Goal: Find specific page/section: Find specific page/section

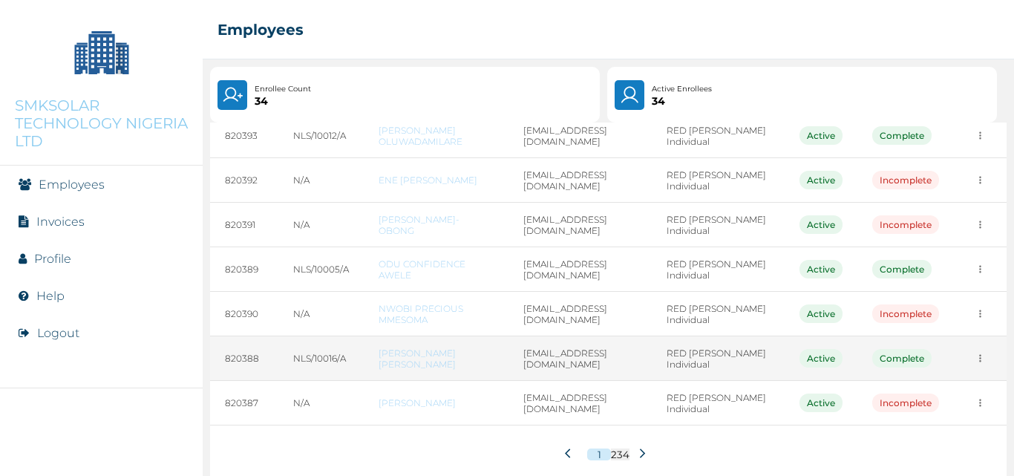
scroll to position [255, 0]
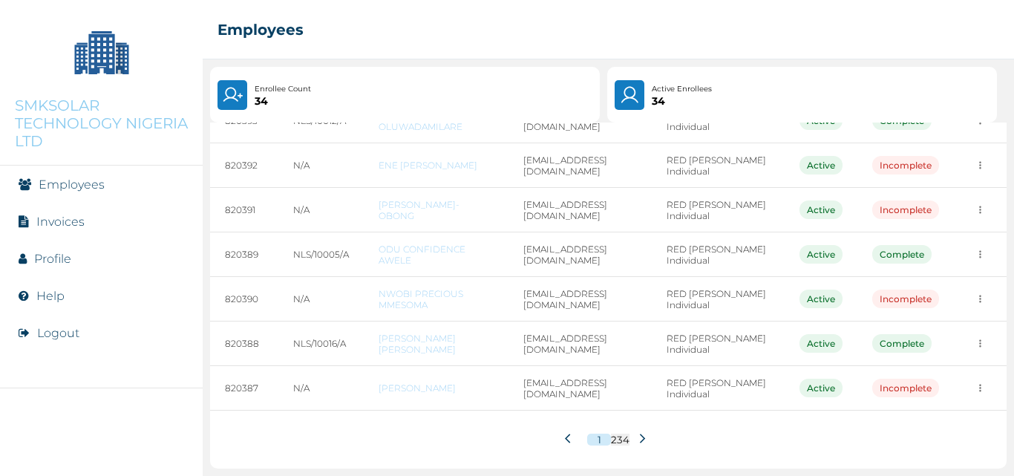
click at [637, 434] on icon at bounding box center [642, 438] width 11 height 11
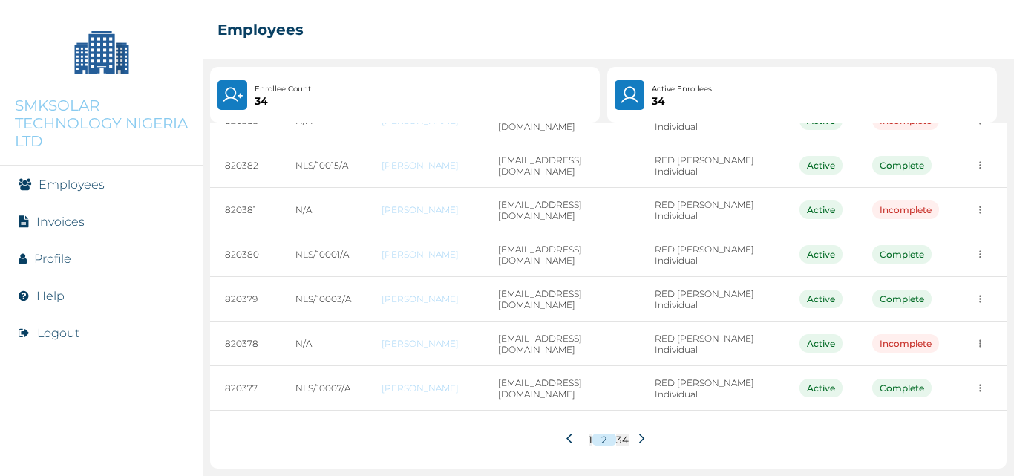
click at [636, 436] on icon at bounding box center [641, 438] width 11 height 11
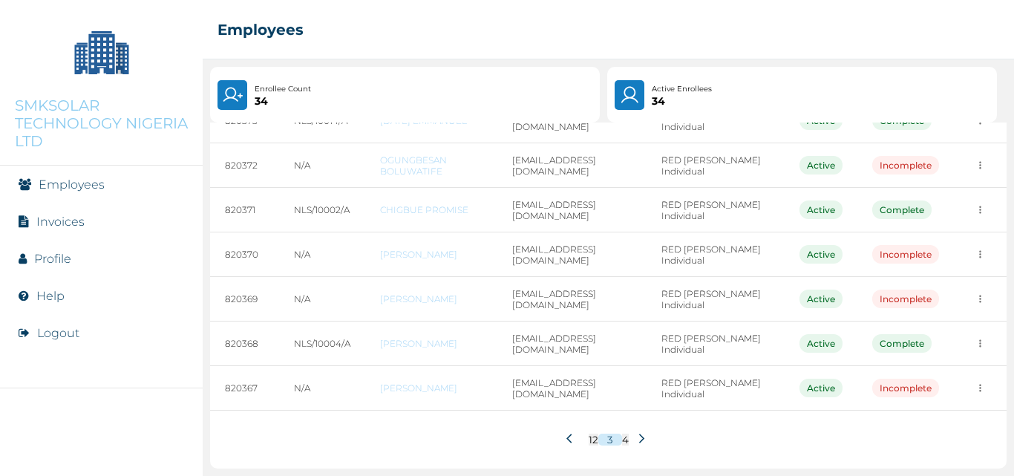
click at [566, 441] on icon at bounding box center [571, 438] width 11 height 11
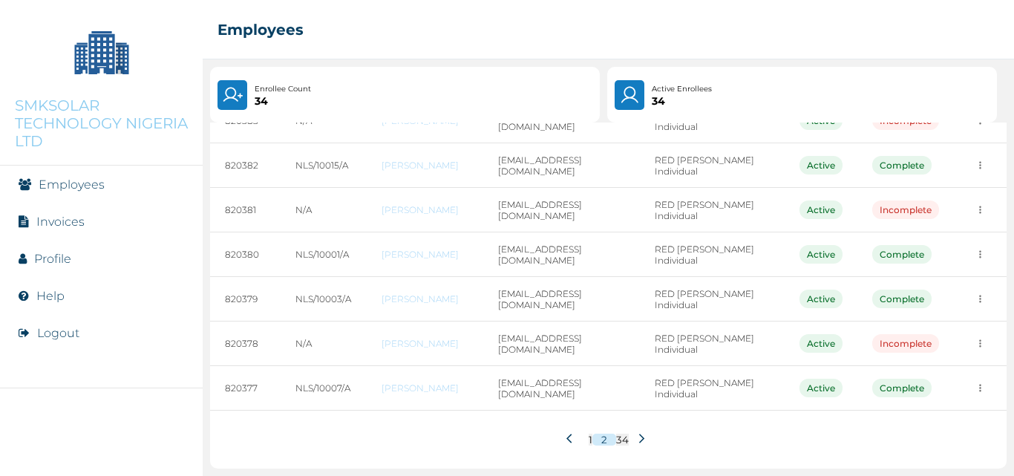
click at [566, 438] on icon at bounding box center [571, 438] width 11 height 11
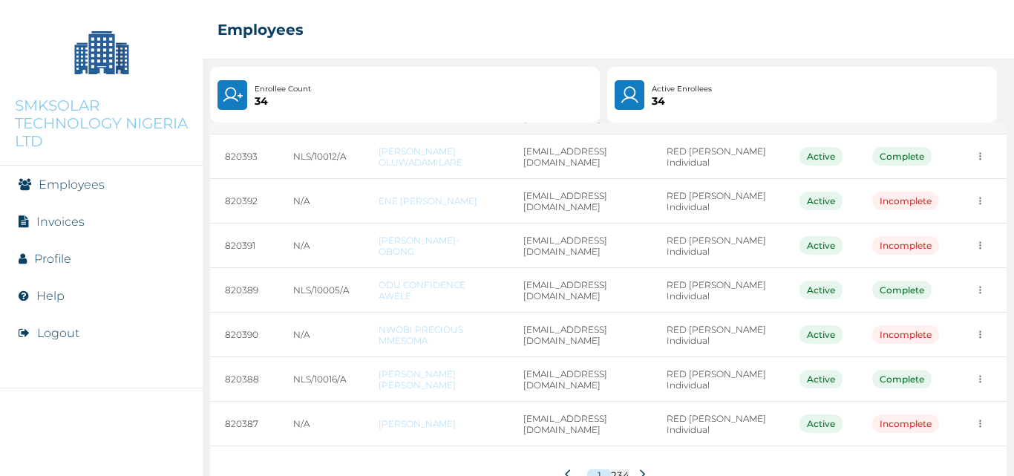
scroll to position [223, 0]
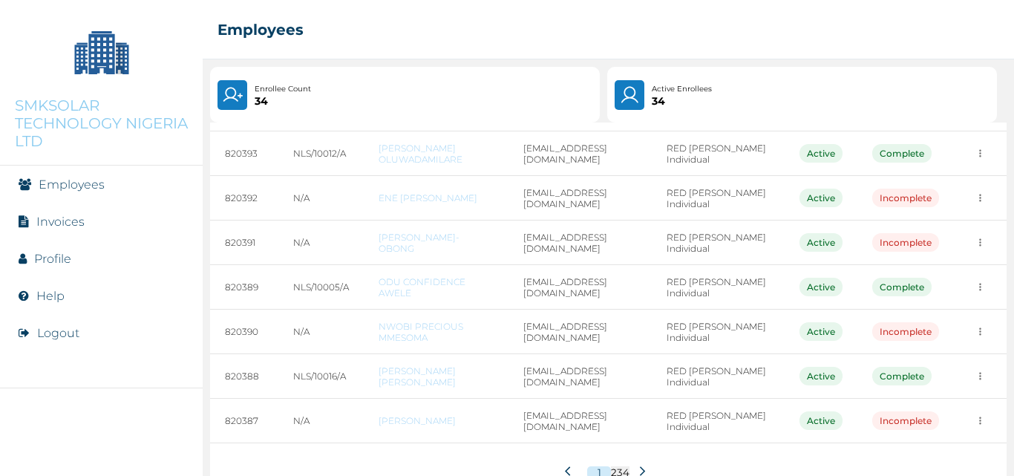
click at [640, 471] on icon at bounding box center [642, 471] width 5 height 10
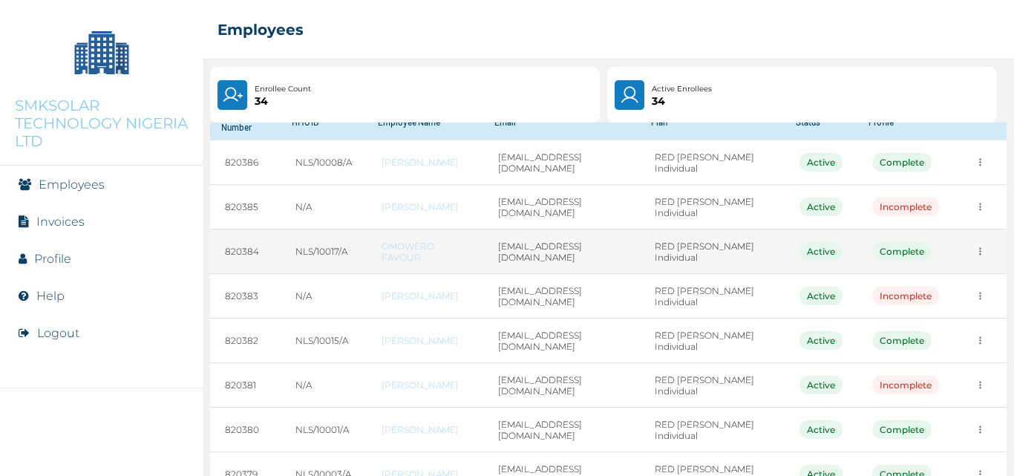
scroll to position [255, 0]
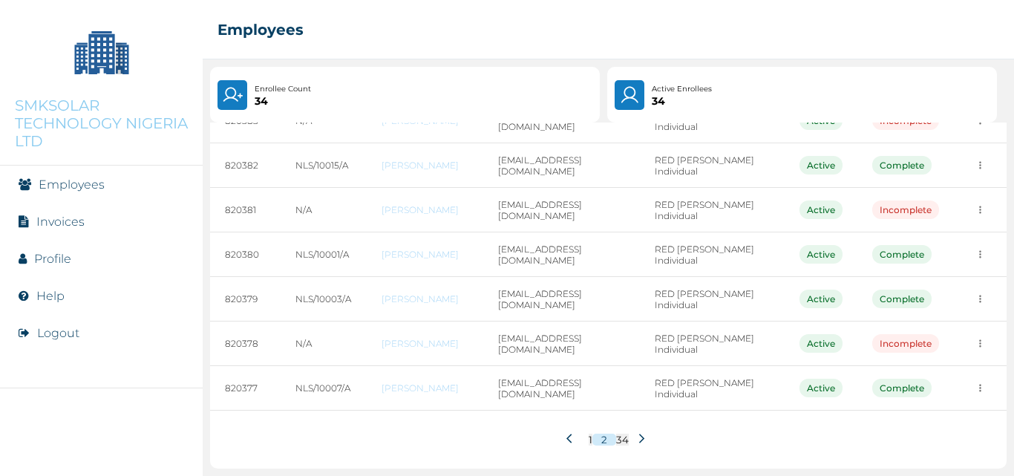
click at [560, 436] on button at bounding box center [572, 439] width 26 height 28
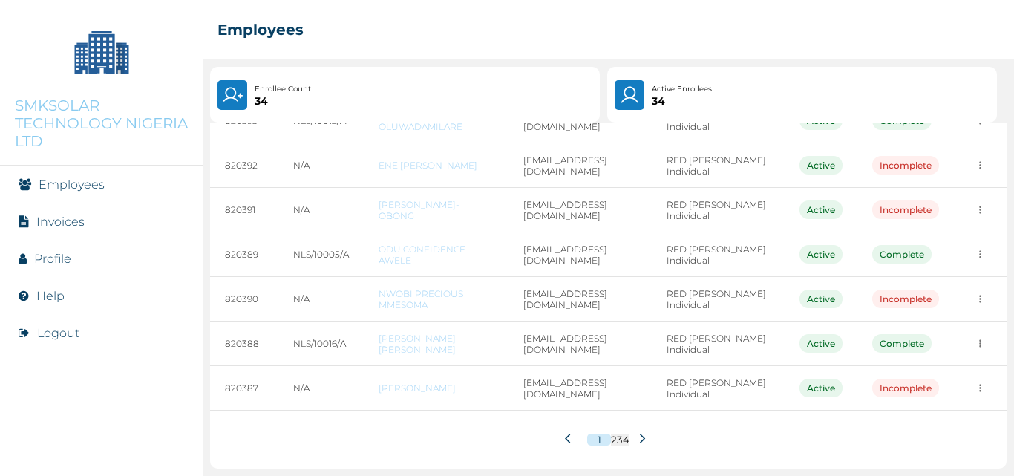
click at [637, 434] on icon at bounding box center [642, 438] width 11 height 11
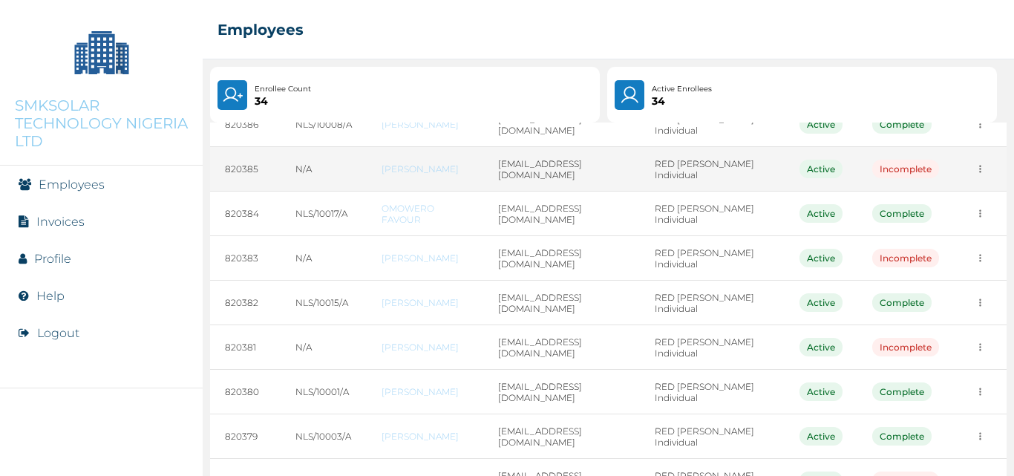
scroll to position [148, 0]
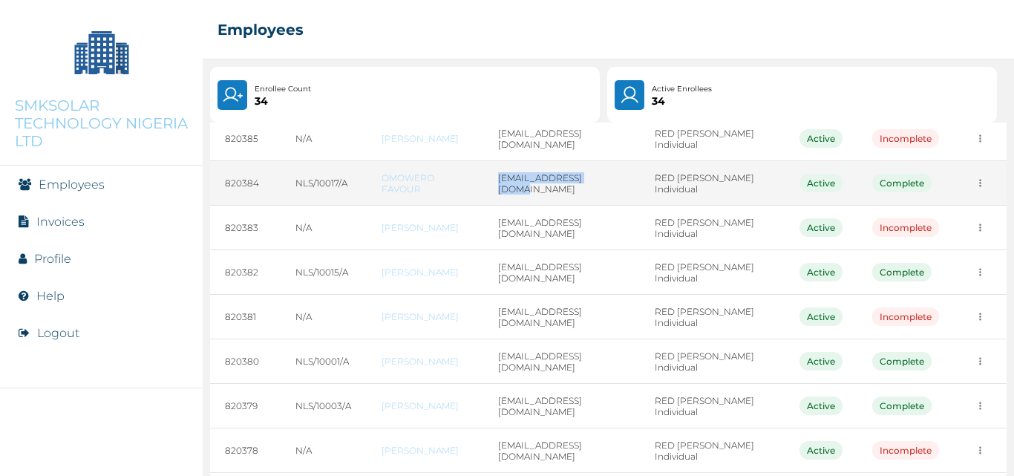
drag, startPoint x: 500, startPoint y: 180, endPoint x: 617, endPoint y: 189, distance: 116.9
click at [617, 189] on td "[EMAIL_ADDRESS][DOMAIN_NAME]" at bounding box center [561, 183] width 157 height 45
copy td "[EMAIL_ADDRESS][DOMAIN_NAME]"
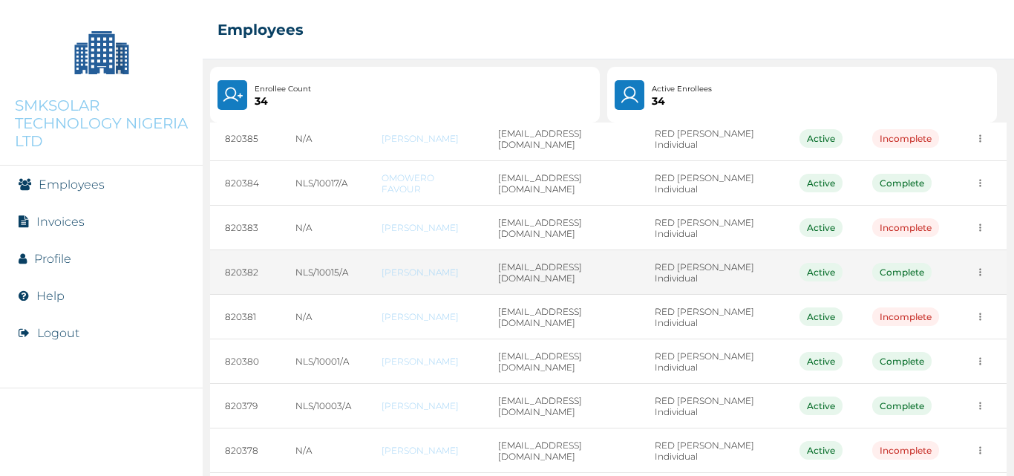
click at [545, 281] on td "[EMAIL_ADDRESS][DOMAIN_NAME]" at bounding box center [561, 272] width 157 height 45
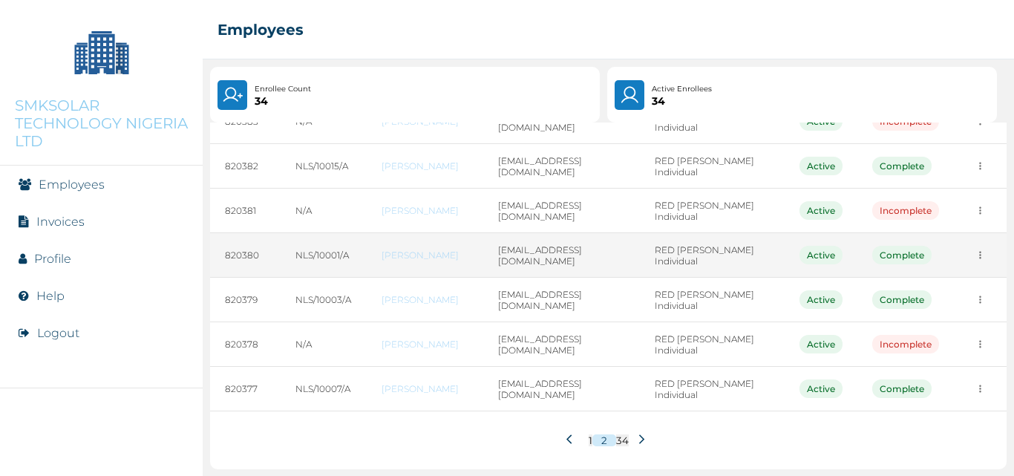
scroll to position [255, 0]
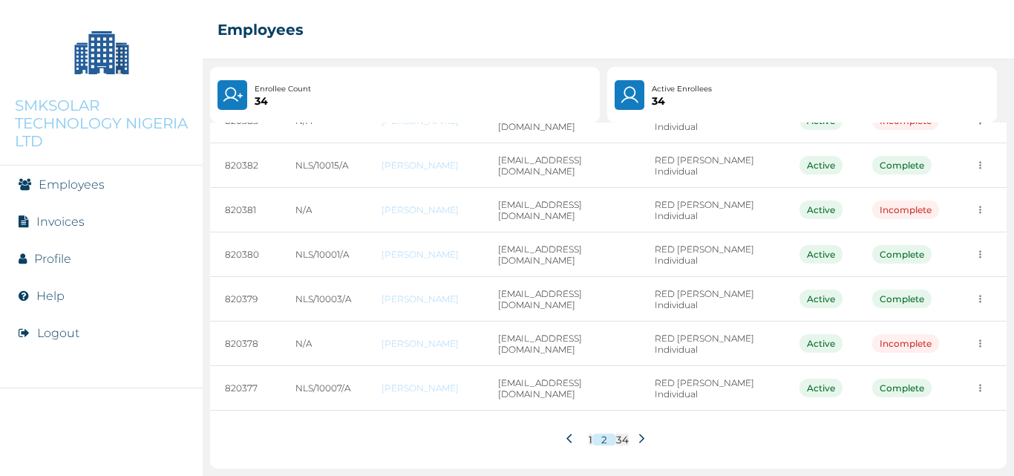
click at [566, 442] on icon at bounding box center [568, 437] width 5 height 9
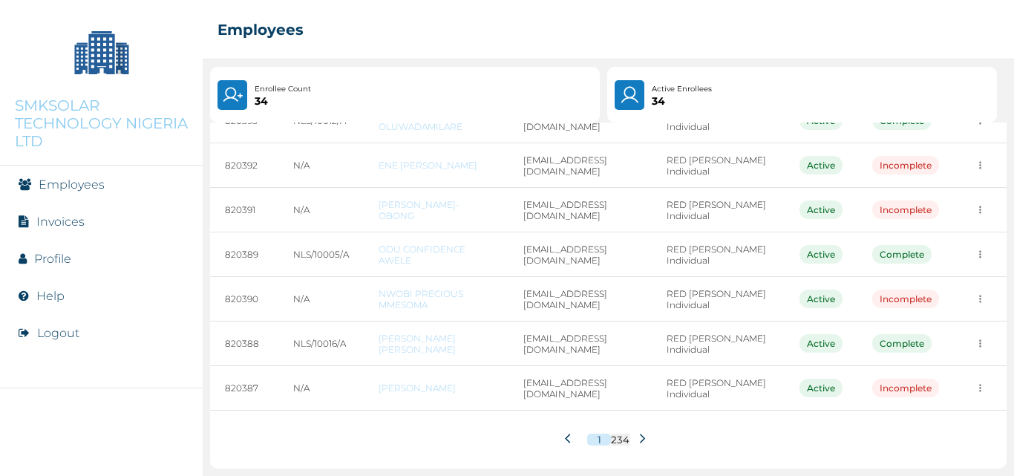
click at [639, 440] on icon at bounding box center [642, 438] width 11 height 11
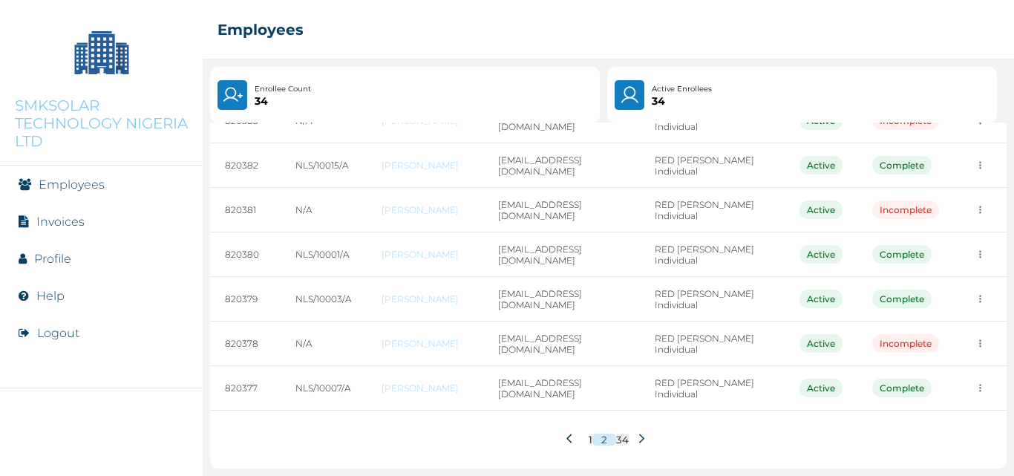
click at [636, 439] on icon at bounding box center [641, 438] width 11 height 11
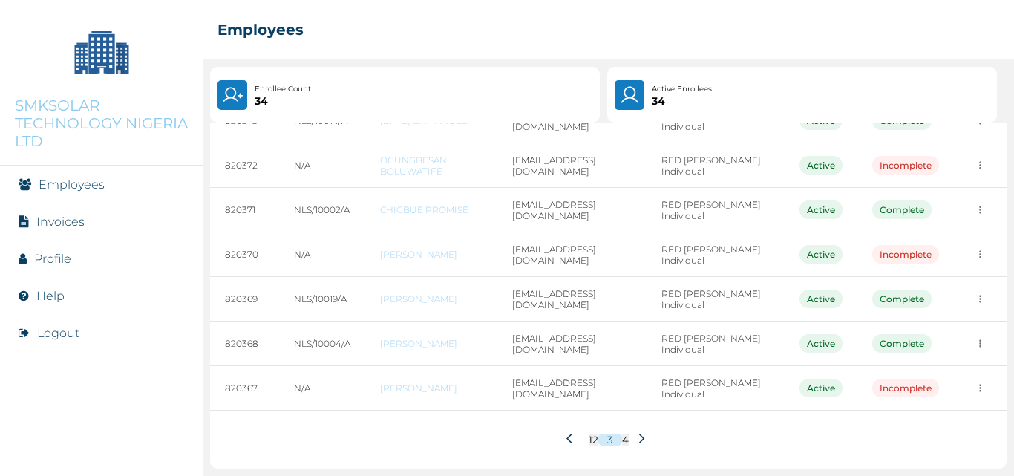
click at [638, 436] on icon at bounding box center [640, 438] width 5 height 10
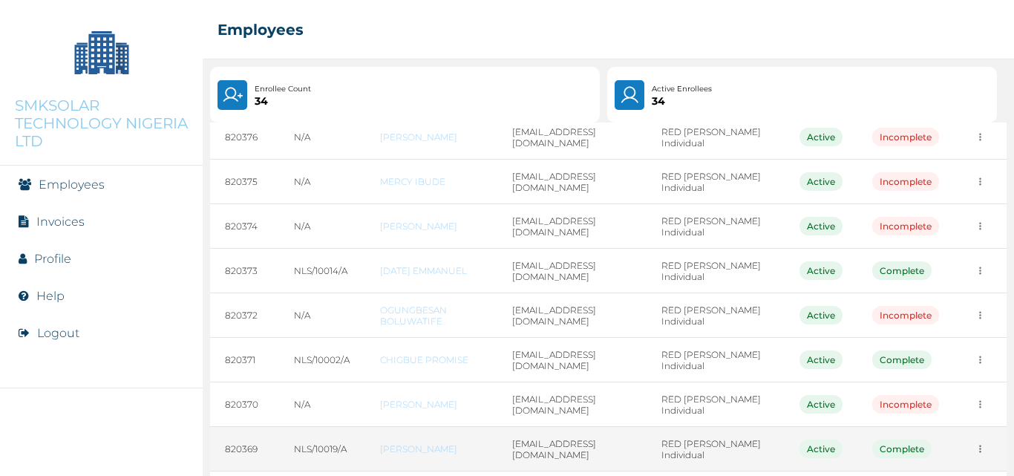
scroll to position [223, 0]
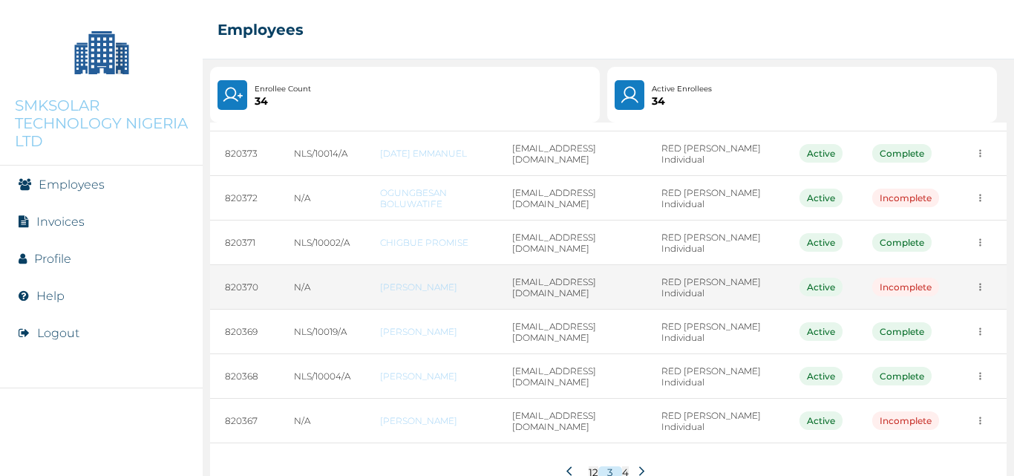
click at [454, 278] on td "[PERSON_NAME]" at bounding box center [431, 287] width 132 height 45
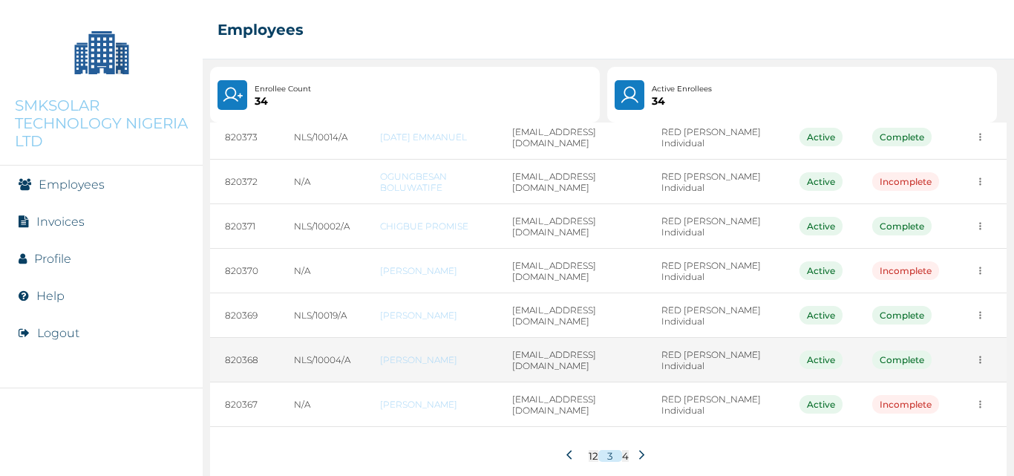
scroll to position [255, 0]
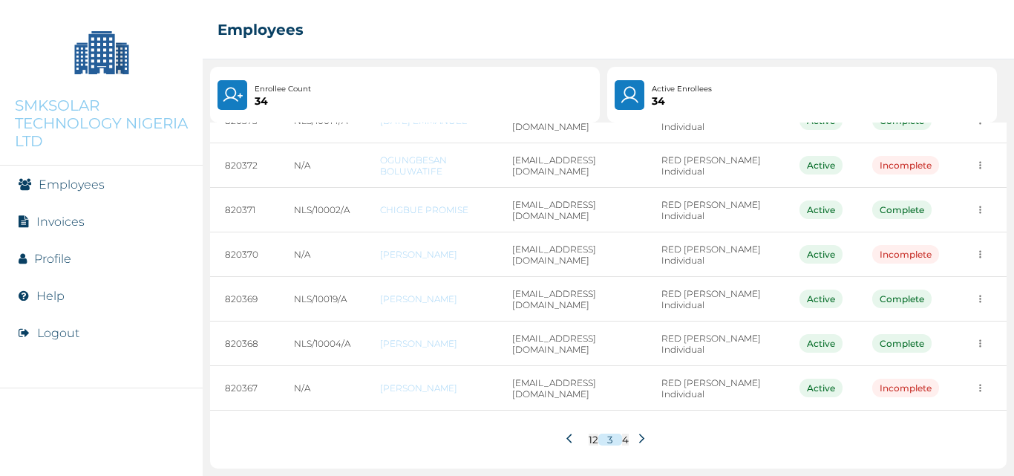
click at [640, 436] on icon at bounding box center [641, 438] width 11 height 11
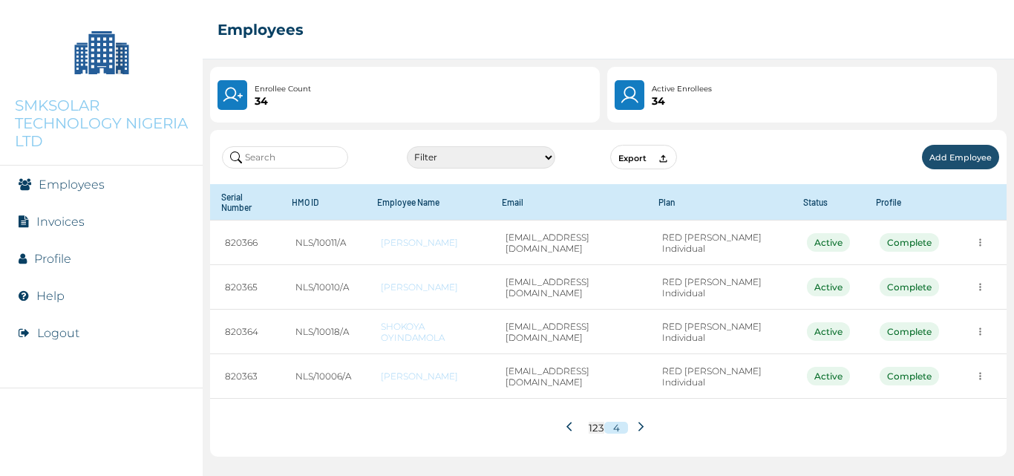
click at [573, 424] on icon at bounding box center [571, 426] width 11 height 11
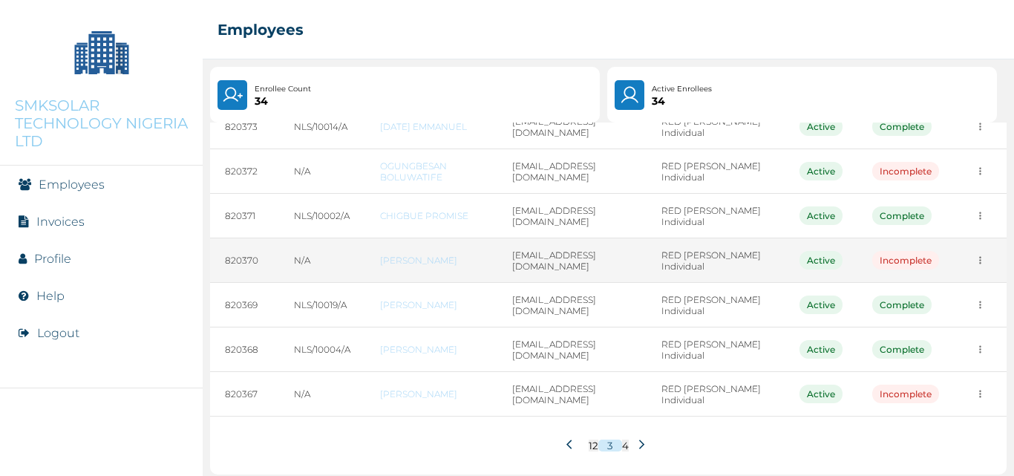
scroll to position [255, 0]
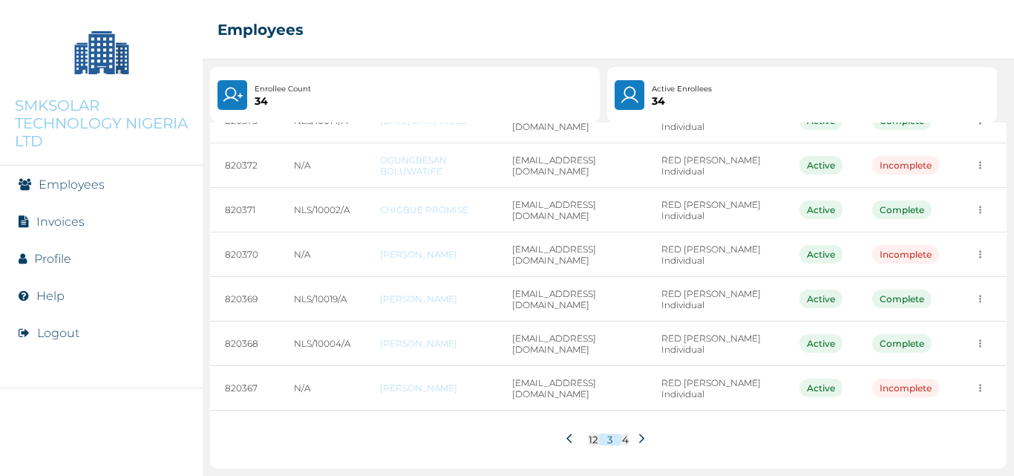
click at [636, 435] on icon at bounding box center [641, 438] width 11 height 11
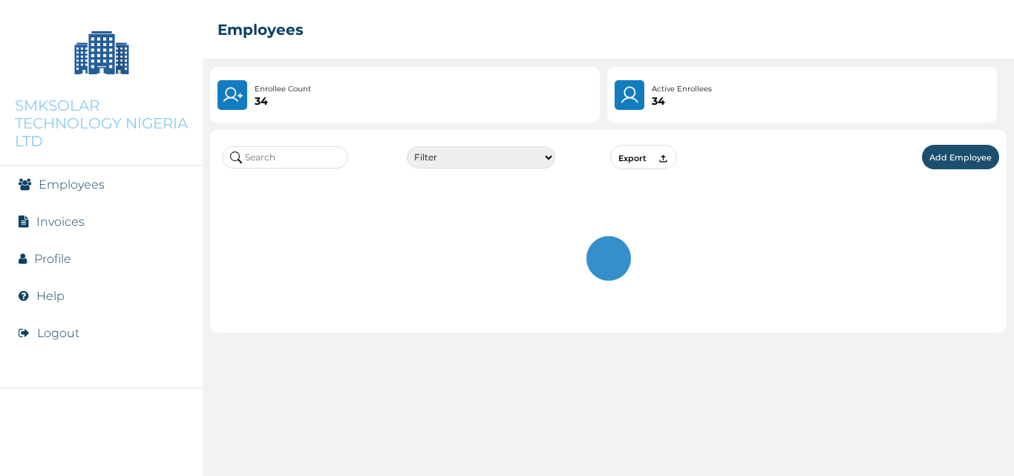
scroll to position [0, 0]
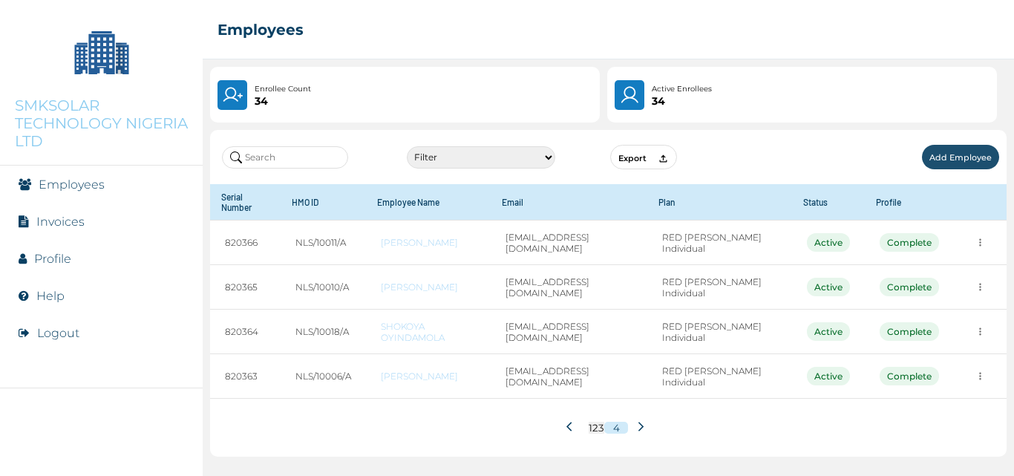
click at [569, 430] on icon at bounding box center [571, 426] width 11 height 11
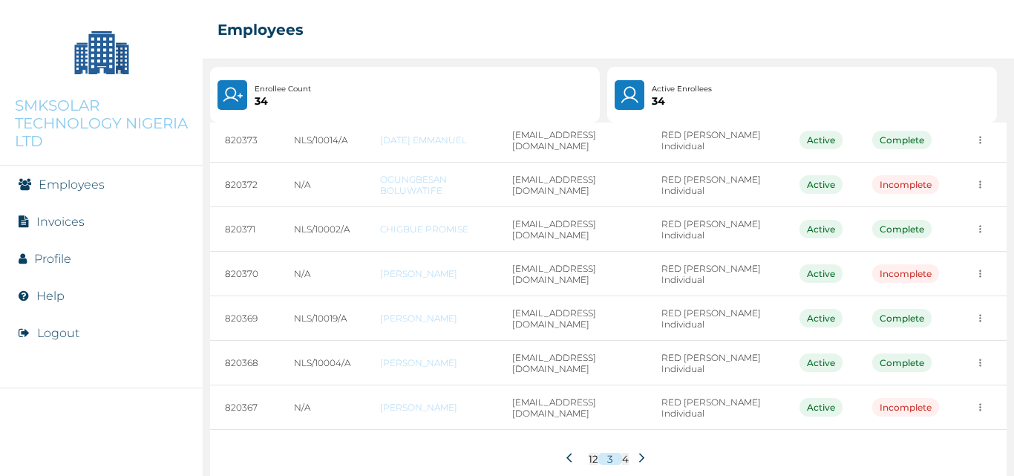
scroll to position [255, 0]
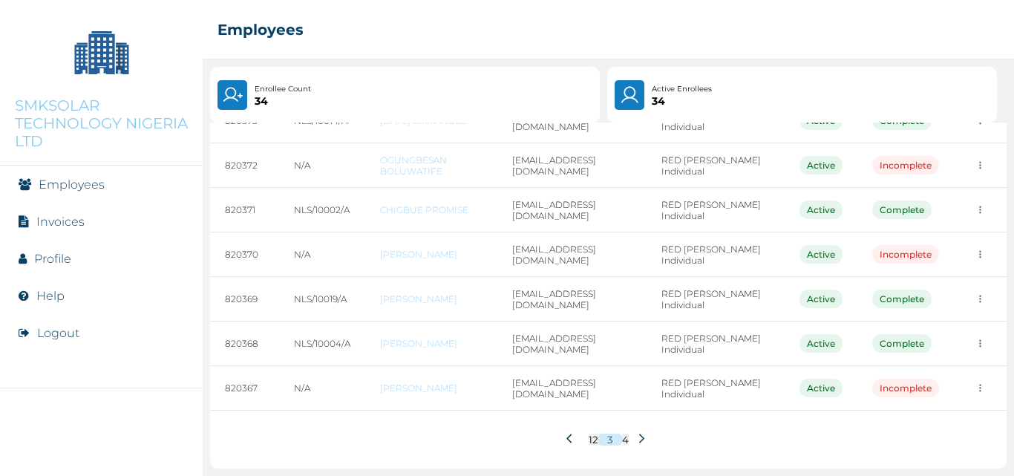
click at [566, 437] on icon at bounding box center [571, 438] width 11 height 11
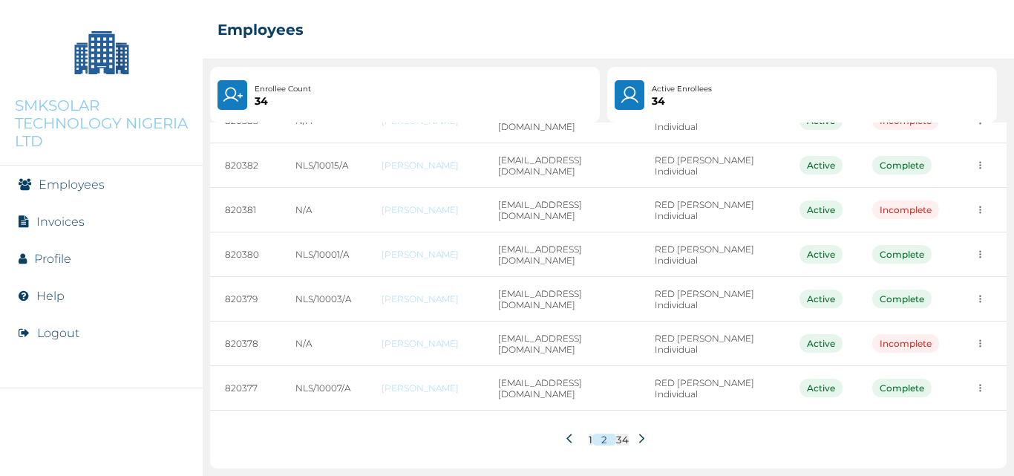
click at [638, 436] on icon at bounding box center [641, 438] width 11 height 11
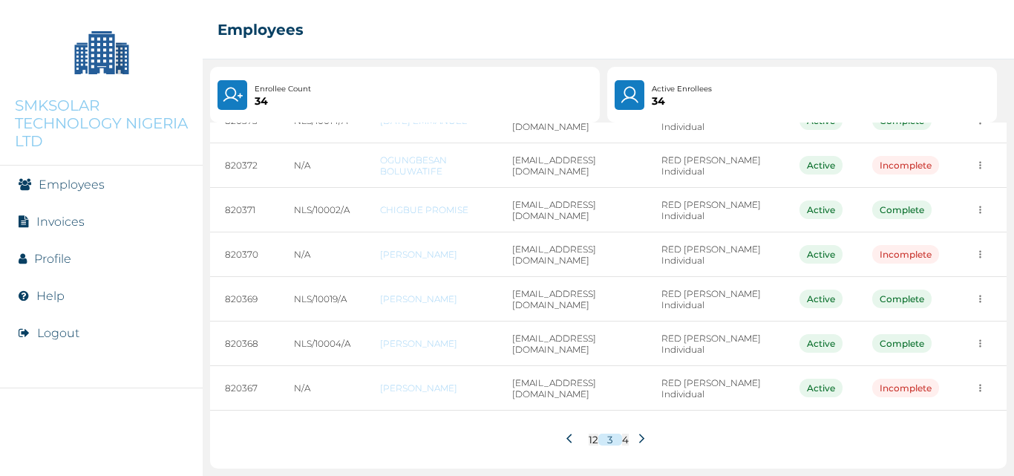
click at [566, 439] on icon at bounding box center [571, 438] width 11 height 11
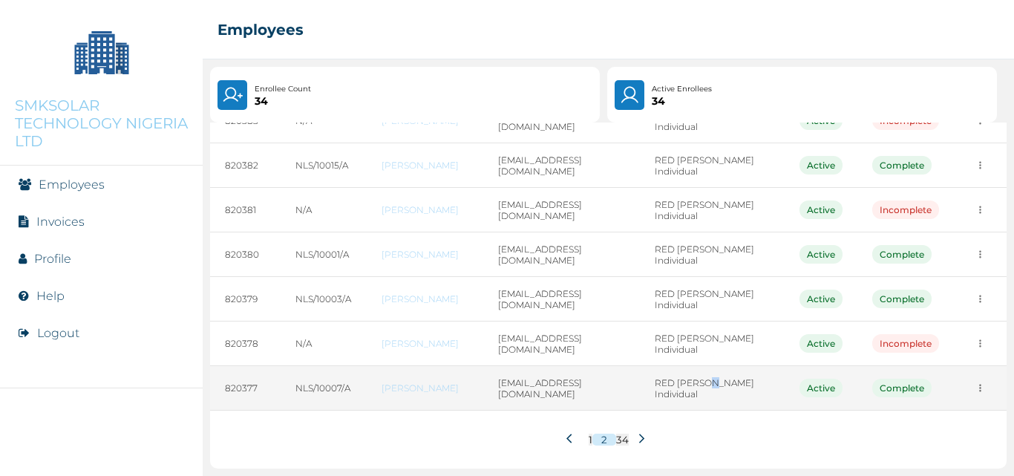
drag, startPoint x: 670, startPoint y: 394, endPoint x: 684, endPoint y: 401, distance: 15.6
click at [684, 401] on td "RED [PERSON_NAME] Individual" at bounding box center [712, 388] width 145 height 45
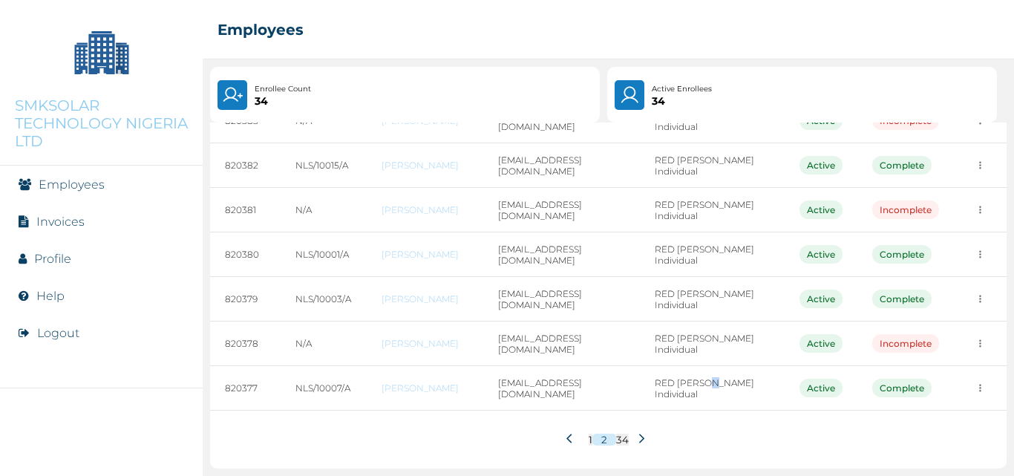
click at [636, 439] on icon at bounding box center [641, 438] width 11 height 11
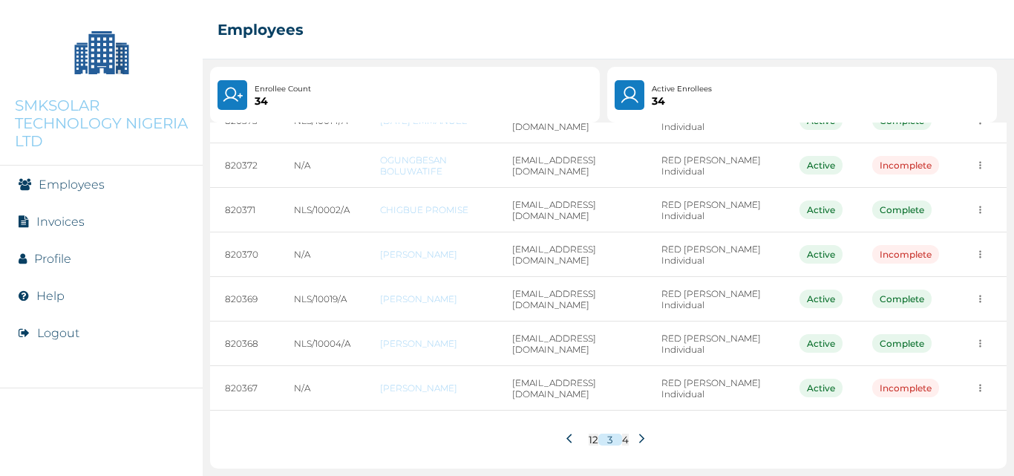
click at [636, 437] on icon at bounding box center [641, 438] width 11 height 11
click at [638, 436] on icon at bounding box center [641, 438] width 11 height 11
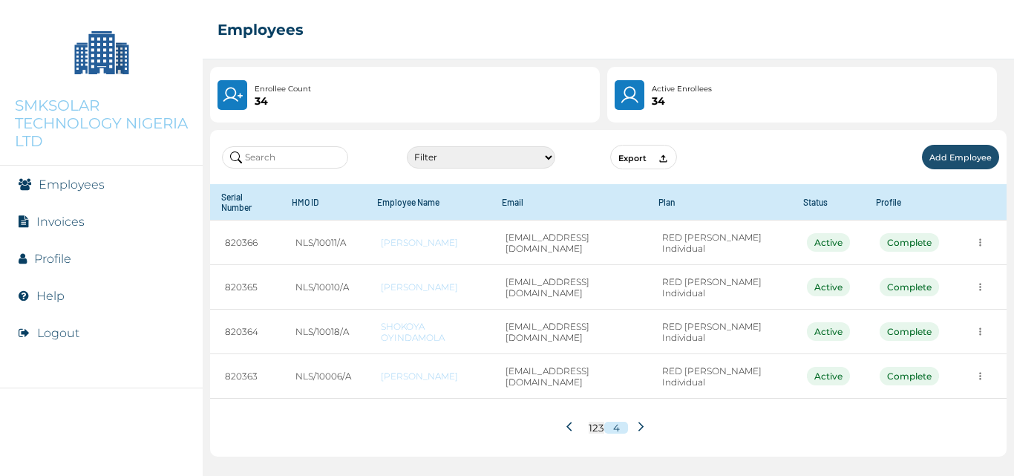
click at [572, 428] on icon at bounding box center [571, 426] width 11 height 11
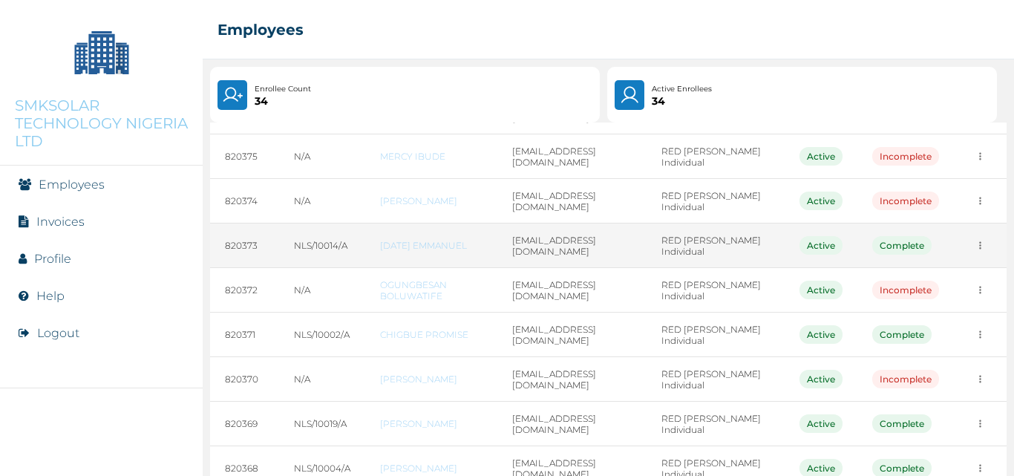
scroll to position [107, 0]
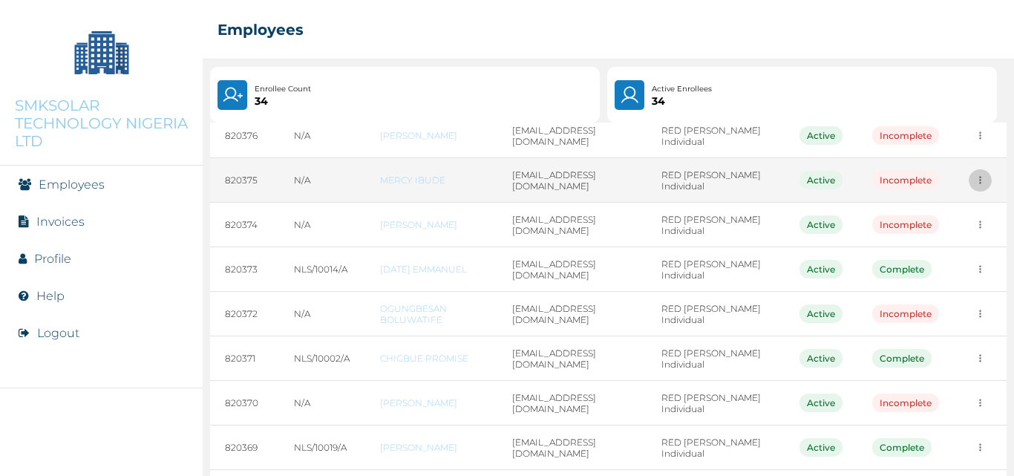
click at [975, 141] on icon "more" at bounding box center [980, 135] width 11 height 11
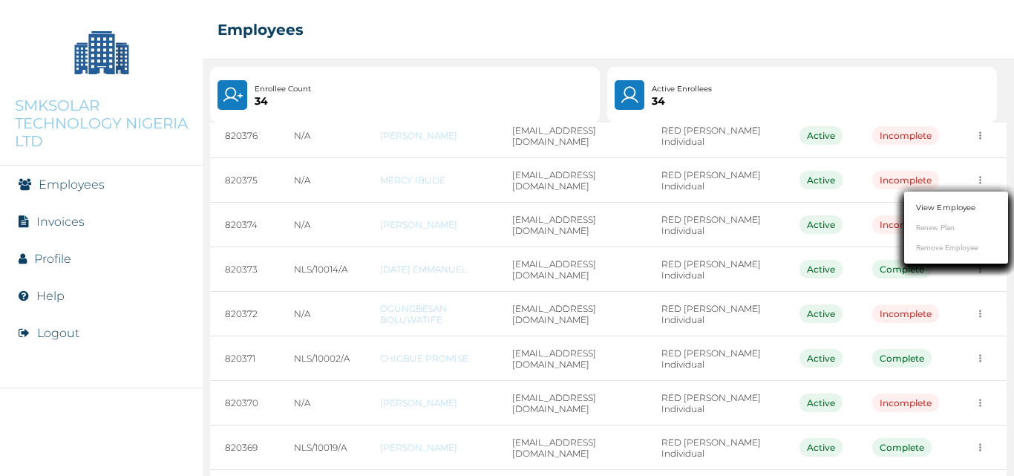
click at [580, 235] on div at bounding box center [507, 238] width 1014 height 476
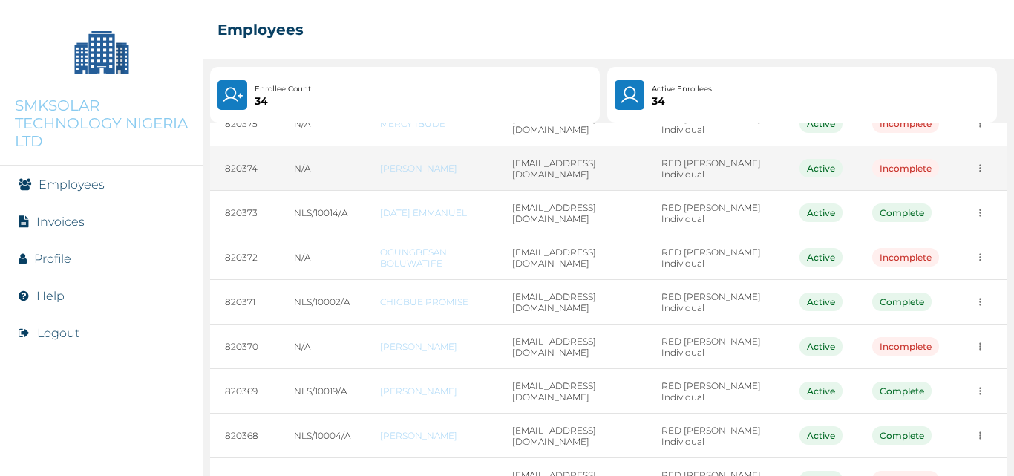
scroll to position [255, 0]
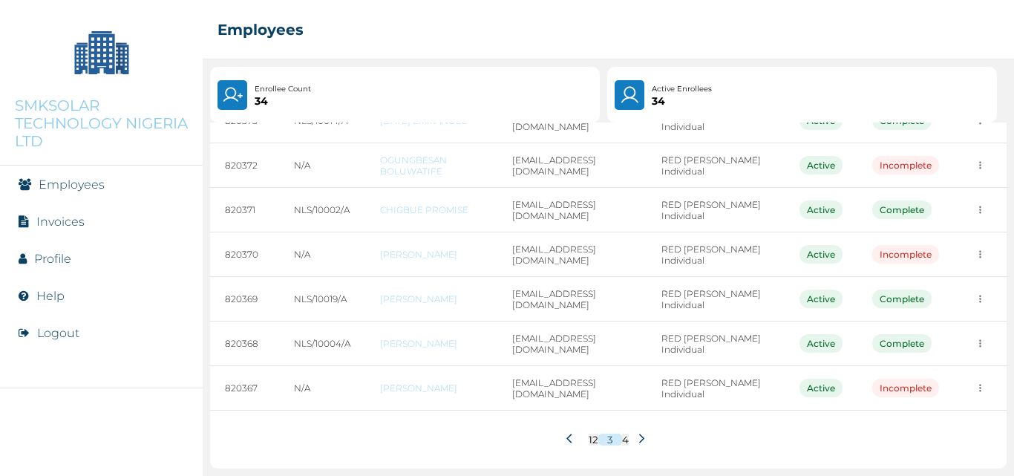
click at [566, 436] on icon at bounding box center [571, 438] width 11 height 11
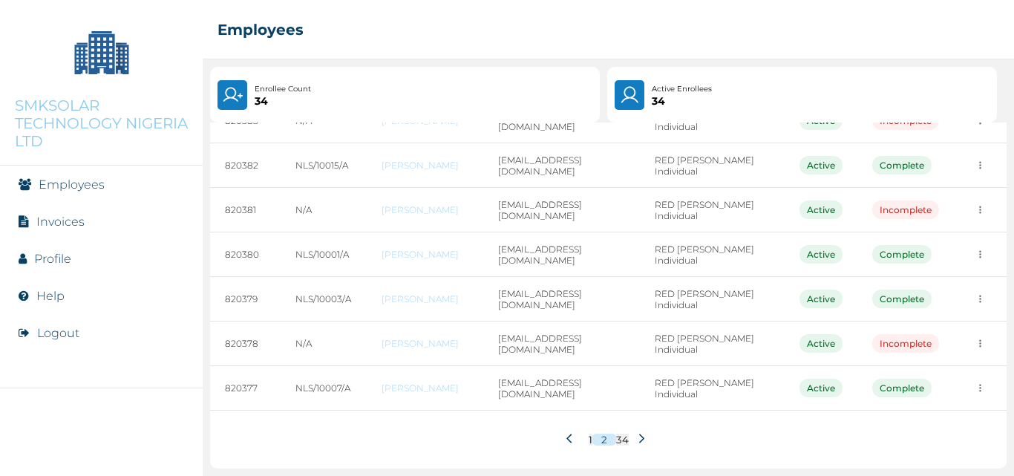
click at [566, 441] on icon at bounding box center [568, 437] width 5 height 9
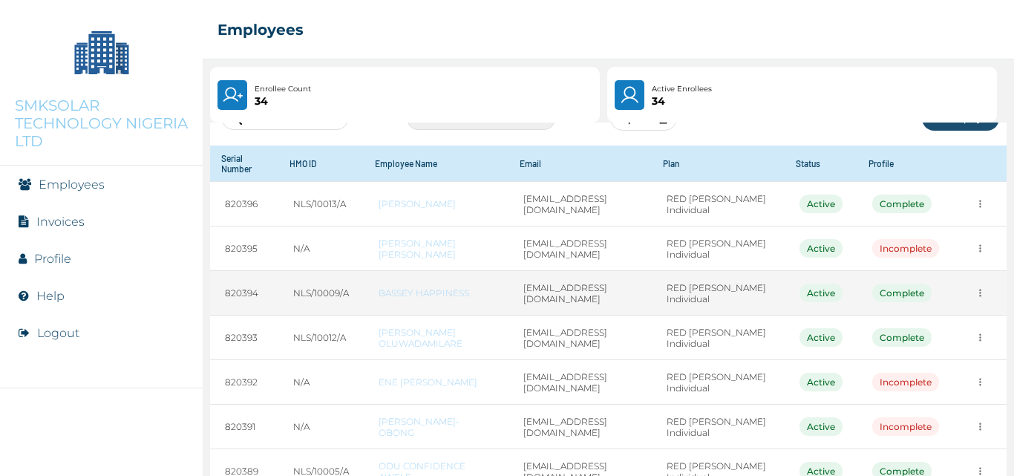
scroll to position [74, 0]
